Goal: Task Accomplishment & Management: Complete application form

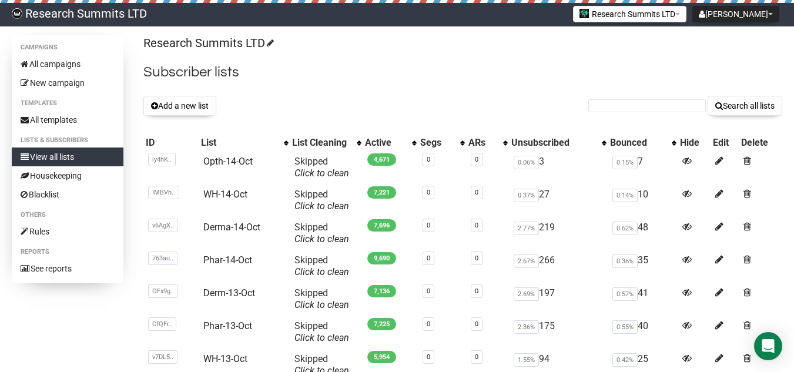
click at [195, 105] on button "Add a new list" at bounding box center [179, 106] width 73 height 20
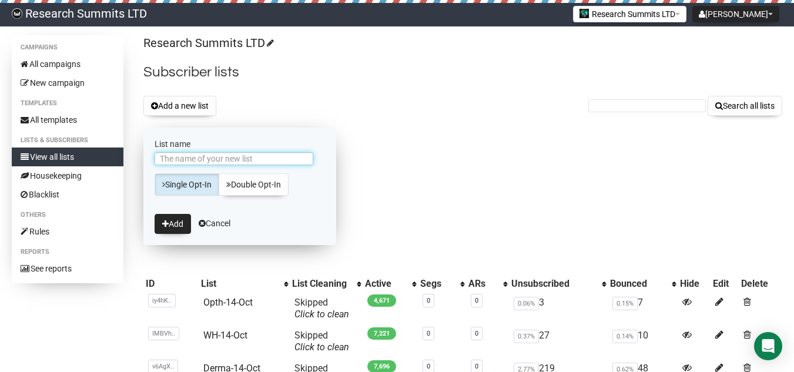
click at [195, 156] on input "List name" at bounding box center [234, 158] width 159 height 13
type input "Phar-15-Oct"
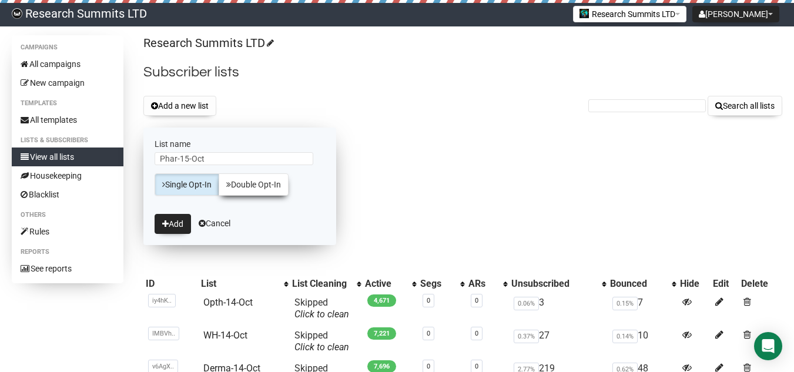
click at [253, 181] on link "Double Opt-In" at bounding box center [254, 184] width 70 height 22
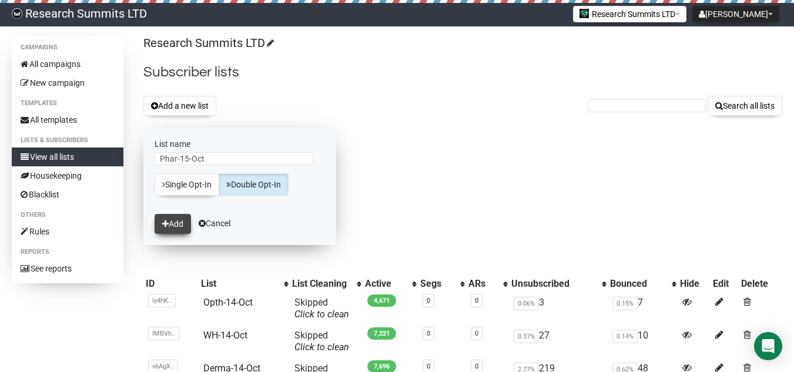
click at [172, 226] on button "Add" at bounding box center [173, 224] width 36 height 20
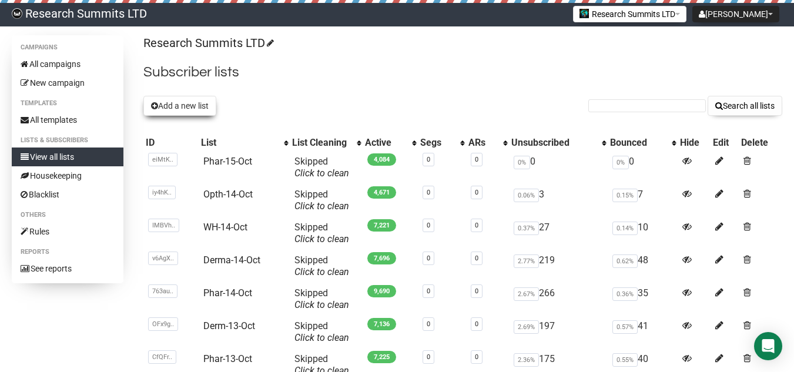
click at [171, 97] on button "Add a new list" at bounding box center [179, 106] width 73 height 20
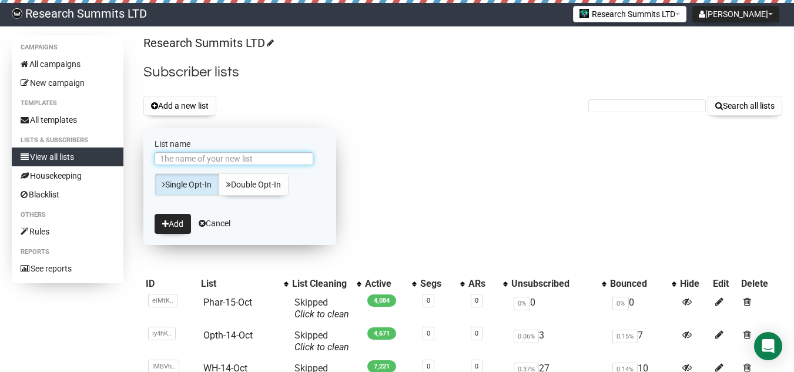
click at [219, 159] on input "List name" at bounding box center [234, 158] width 159 height 13
type input "Derm-15-oct"
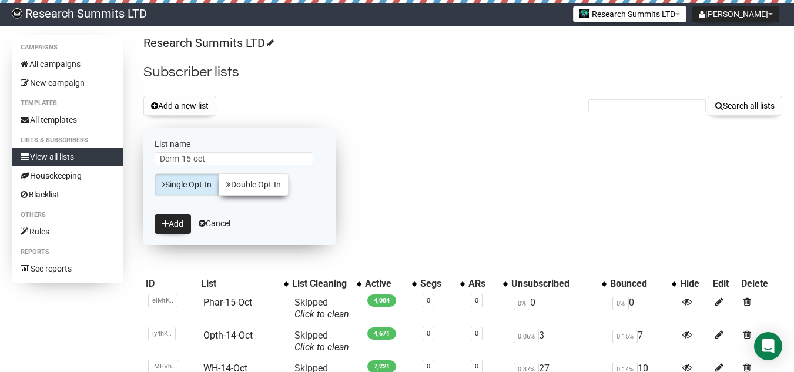
click at [261, 191] on link "Double Opt-In" at bounding box center [254, 184] width 70 height 22
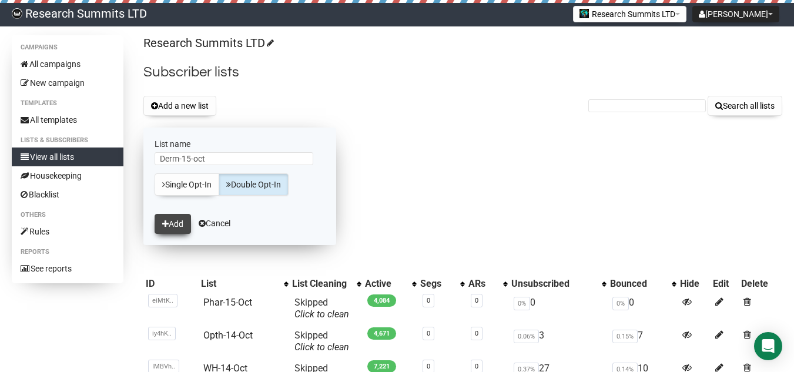
drag, startPoint x: 183, startPoint y: 213, endPoint x: 182, endPoint y: 222, distance: 8.3
click at [182, 217] on form "List name Derm-15-oct Single Opt-In Double Opt-In Add Cancel" at bounding box center [239, 187] width 193 height 118
click at [182, 222] on button "Add" at bounding box center [173, 224] width 36 height 20
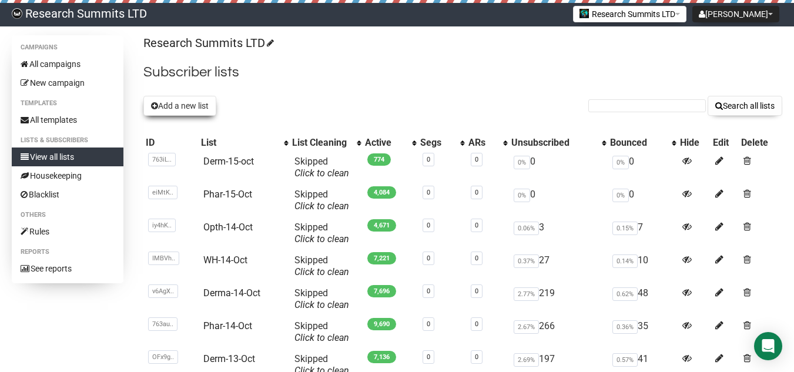
click at [195, 108] on button "Add a new list" at bounding box center [179, 106] width 73 height 20
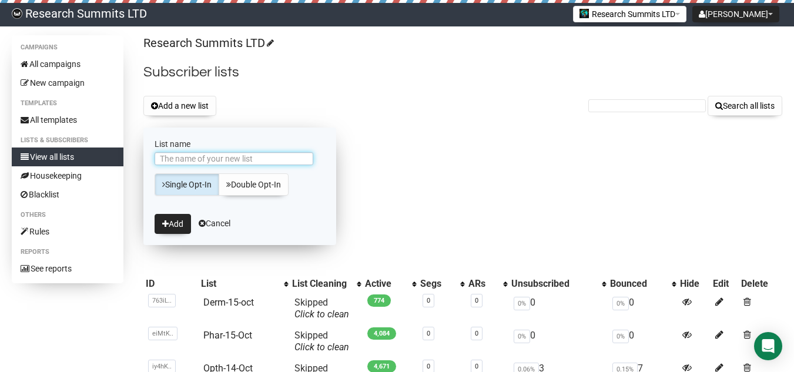
click at [192, 155] on input "List name" at bounding box center [234, 158] width 159 height 13
type input "Opth-15-oct"
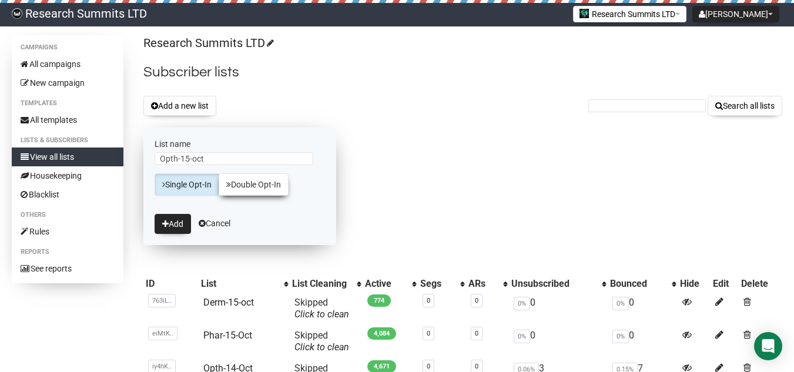
click at [251, 186] on link "Double Opt-In" at bounding box center [254, 184] width 70 height 22
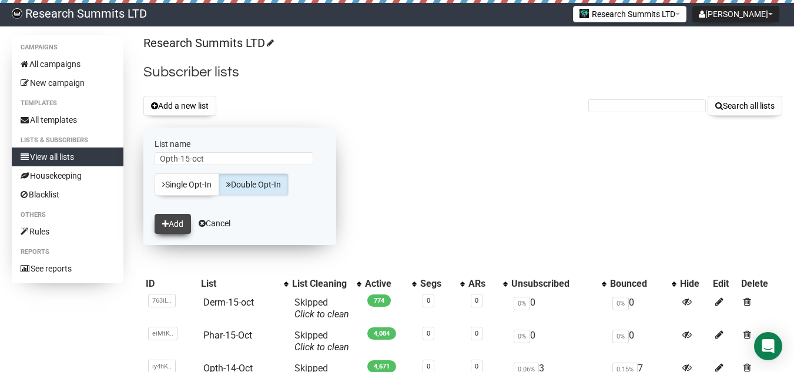
click at [179, 223] on button "Add" at bounding box center [173, 224] width 36 height 20
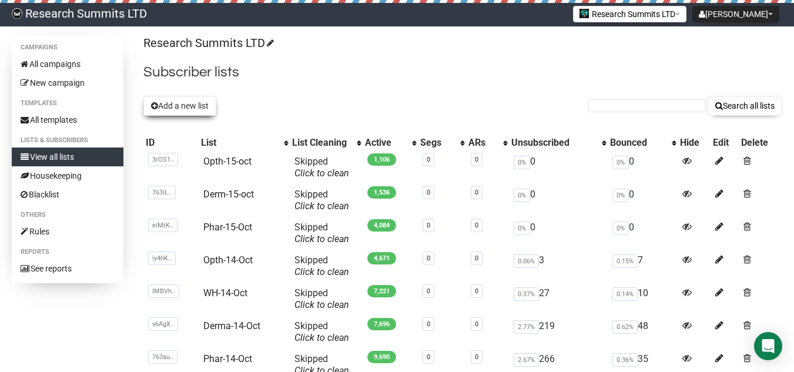
click at [191, 102] on button "Add a new list" at bounding box center [179, 106] width 73 height 20
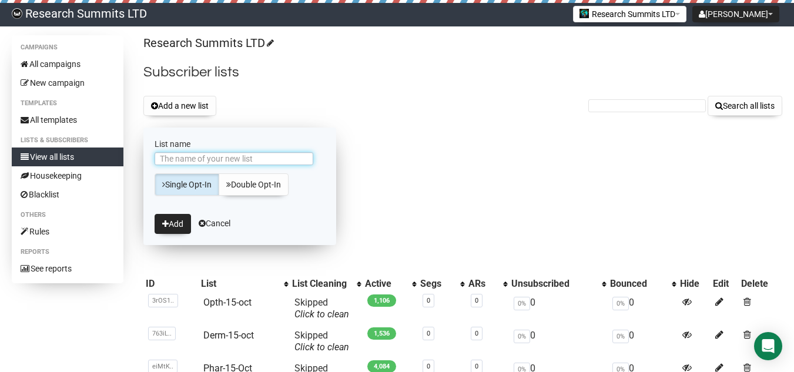
click at [178, 159] on input "List name" at bounding box center [234, 158] width 159 height 13
paste input "Toxi-15-Oct"
type input "Toxi-15-Oct"
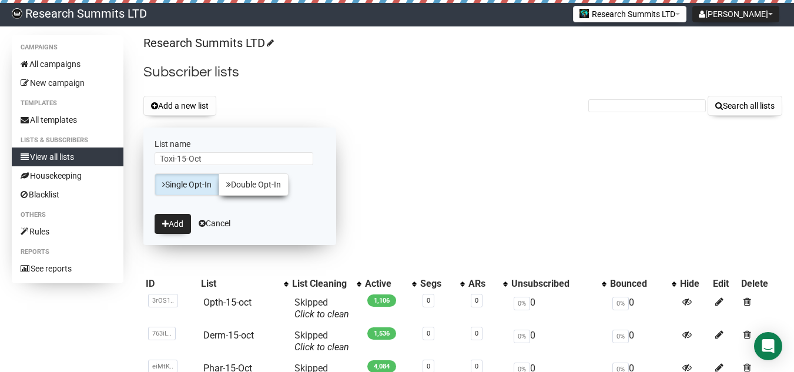
click at [280, 190] on link "Double Opt-In" at bounding box center [254, 184] width 70 height 22
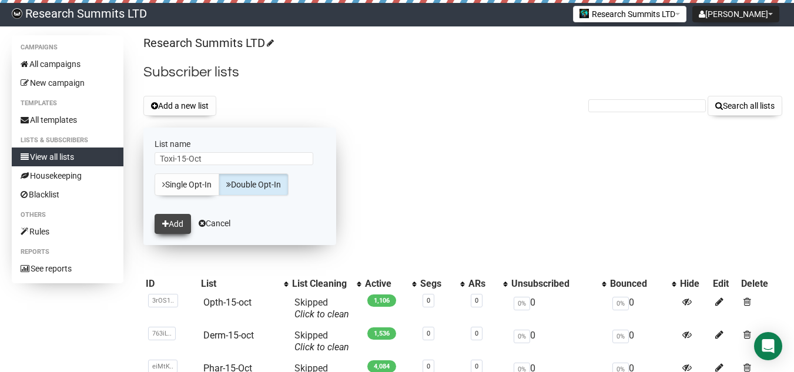
click at [176, 225] on button "Add" at bounding box center [173, 224] width 36 height 20
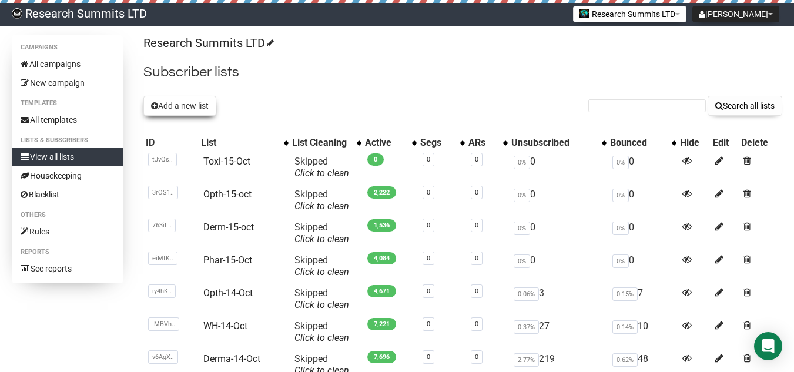
click at [184, 108] on button "Add a new list" at bounding box center [179, 106] width 73 height 20
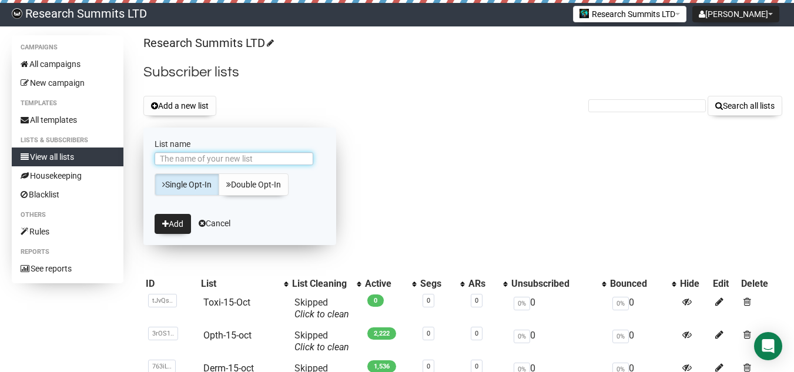
click at [184, 160] on input "List name" at bounding box center [234, 158] width 159 height 13
paste input "Endo-15-Oct"
type input "Endo-15-Oct"
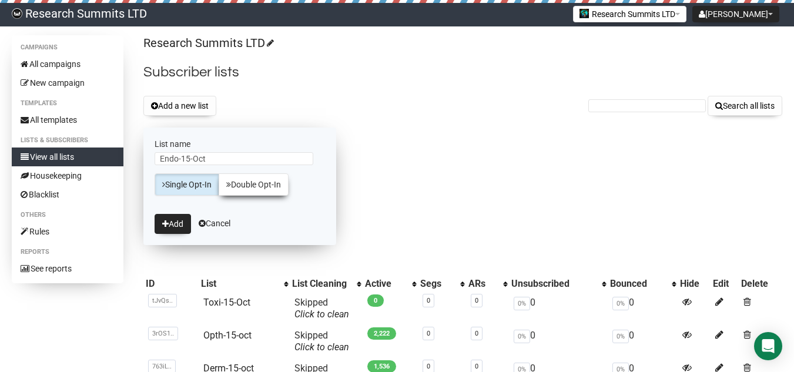
click at [240, 181] on link "Double Opt-In" at bounding box center [254, 184] width 70 height 22
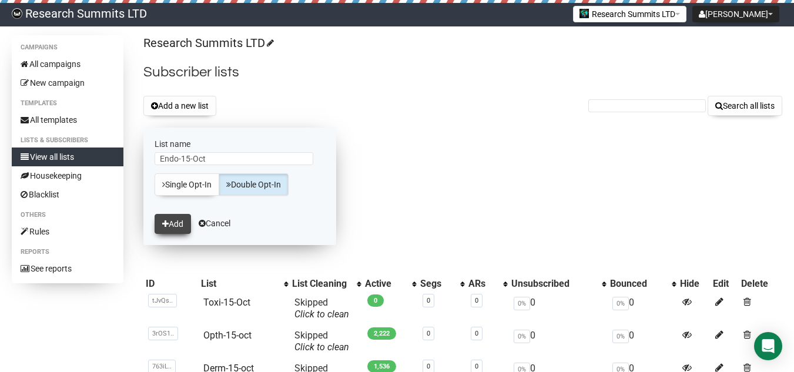
click at [173, 228] on button "Add" at bounding box center [173, 224] width 36 height 20
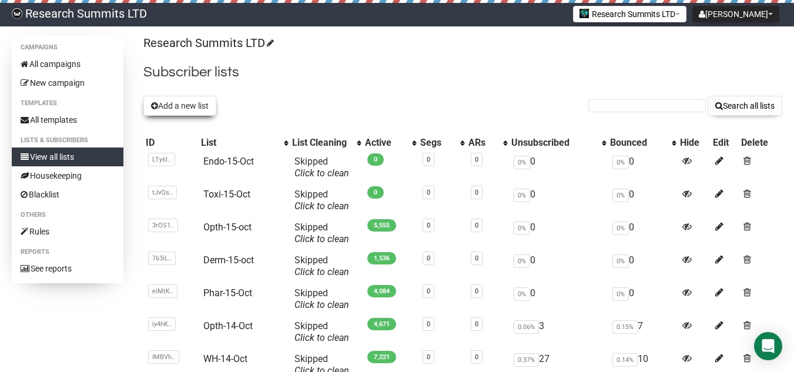
click at [188, 106] on button "Add a new list" at bounding box center [179, 106] width 73 height 20
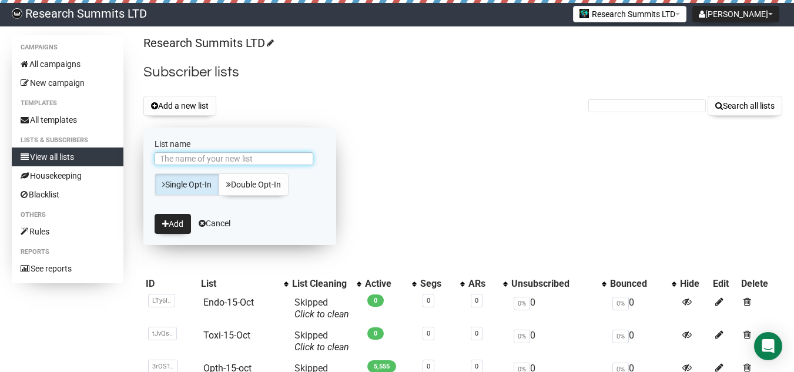
click at [197, 158] on input "List name" at bounding box center [234, 158] width 159 height 13
click at [210, 162] on input "List name" at bounding box center [234, 158] width 159 height 13
paste input "Card-15-Oct"
type input "Card-15-Oct"
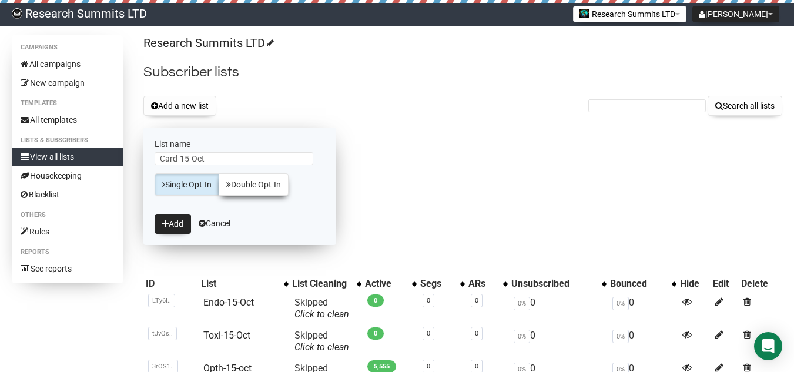
click at [276, 187] on link "Double Opt-In" at bounding box center [254, 184] width 70 height 22
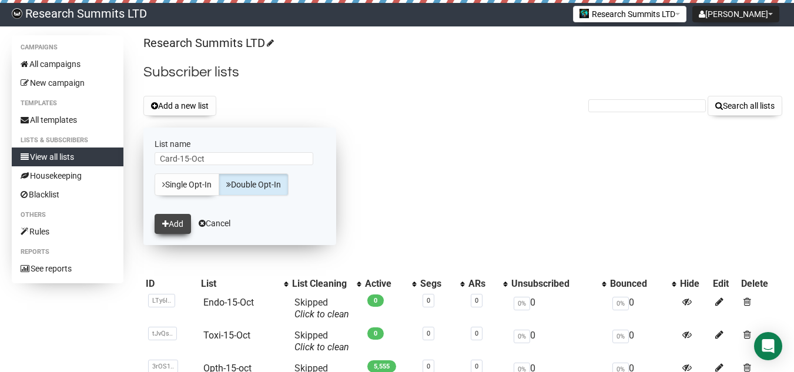
click at [177, 220] on button "Add" at bounding box center [173, 224] width 36 height 20
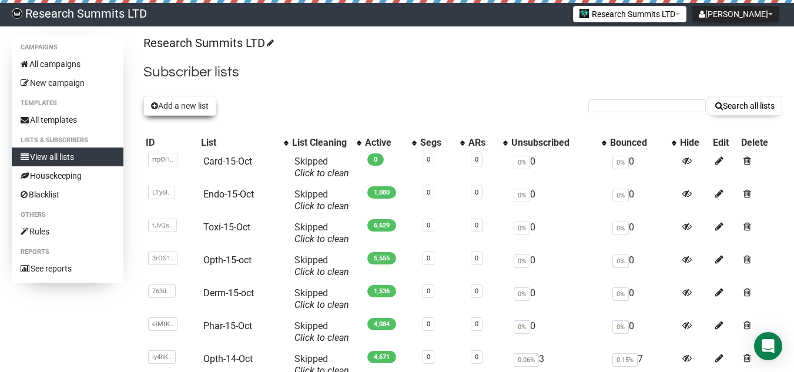
click at [184, 109] on button "Add a new list" at bounding box center [179, 106] width 73 height 20
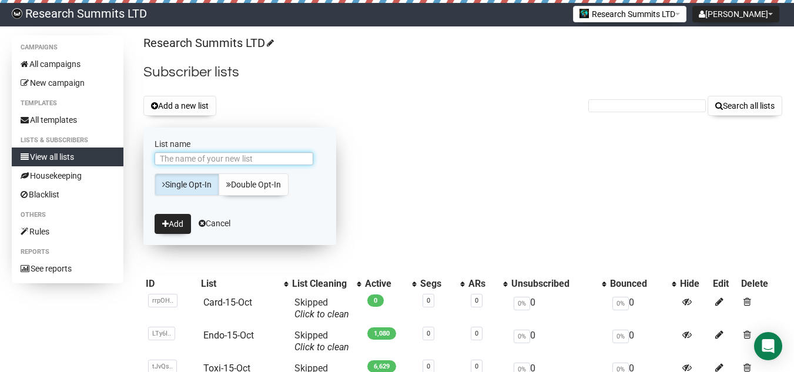
click at [193, 160] on input "List name" at bounding box center [234, 158] width 159 height 13
paste input "[PERSON_NAME]-15-Oct"
type input "[PERSON_NAME]-15-Oct"
click at [266, 189] on link "Double Opt-In" at bounding box center [254, 184] width 70 height 22
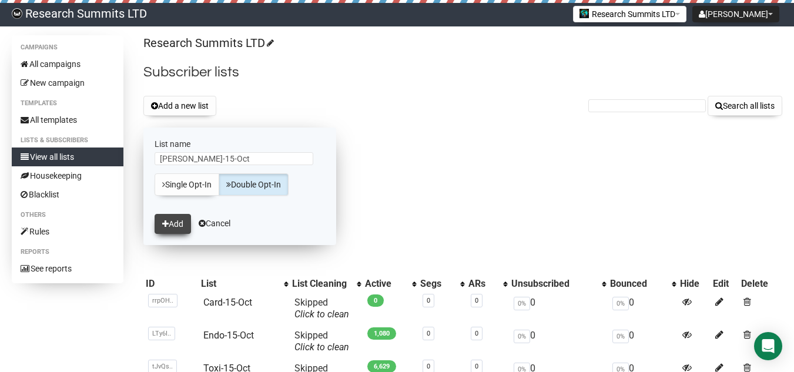
click at [168, 223] on icon "submit" at bounding box center [165, 224] width 6 height 8
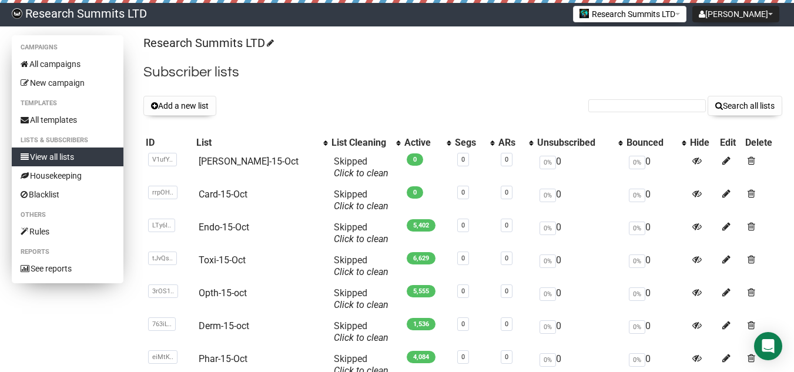
click at [77, 158] on link "View all lists" at bounding box center [68, 157] width 112 height 19
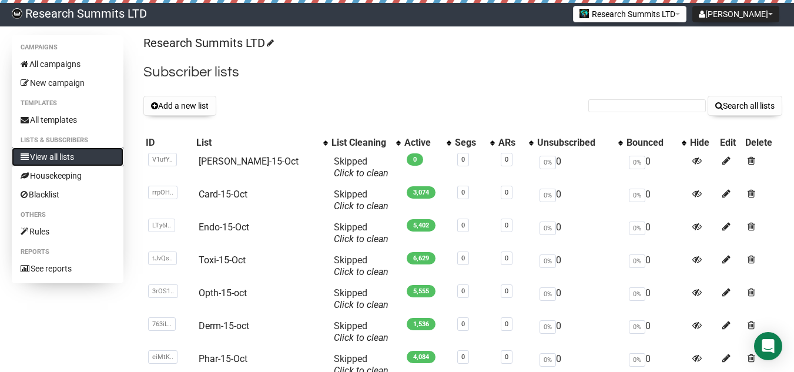
click at [77, 158] on link "View all lists" at bounding box center [68, 157] width 112 height 19
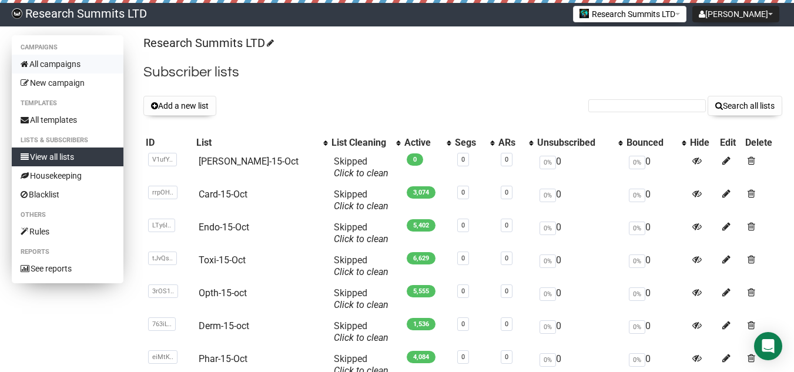
click at [53, 65] on link "All campaigns" at bounding box center [68, 64] width 112 height 19
